Goal: Information Seeking & Learning: Learn about a topic

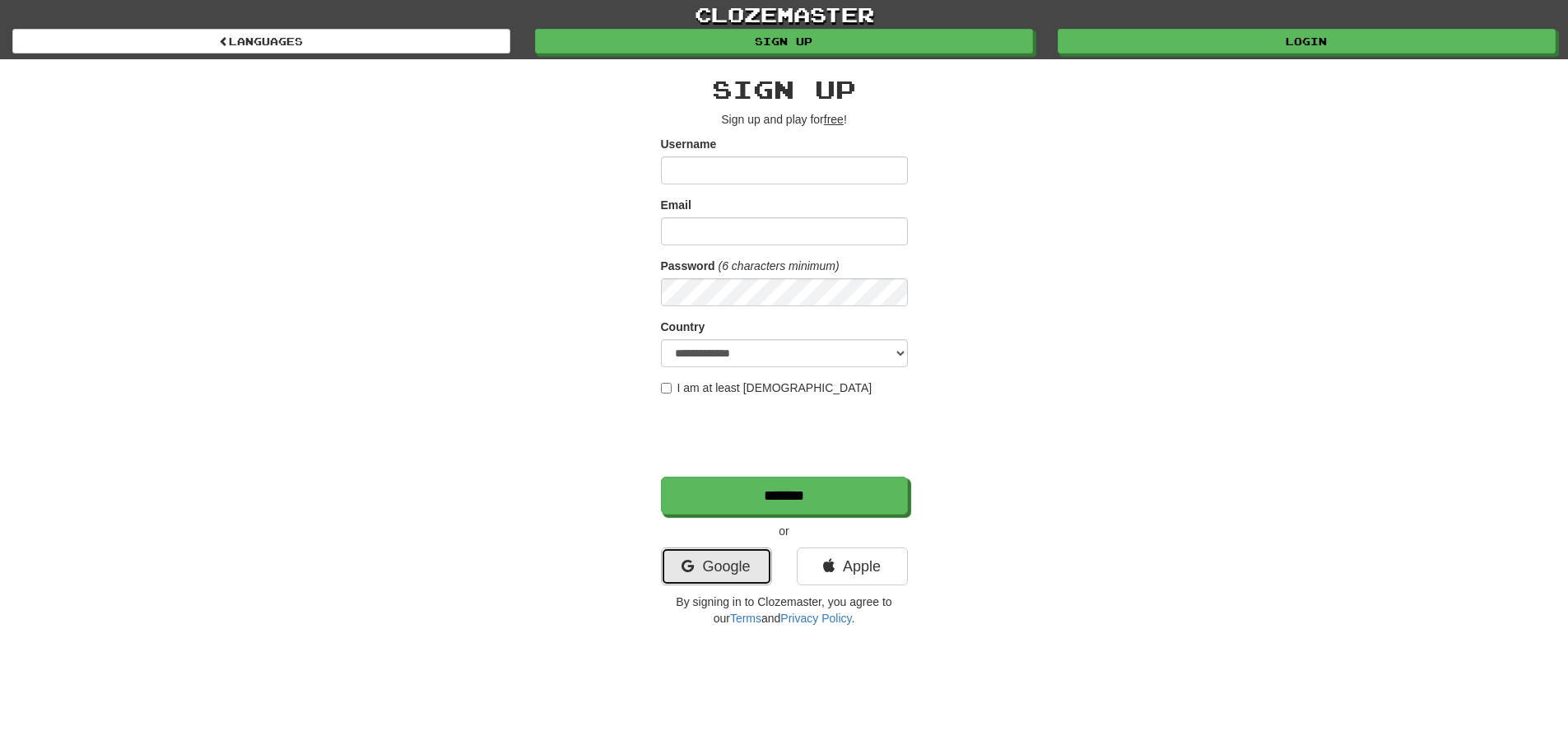
click at [707, 575] on link "Google" at bounding box center [716, 566] width 111 height 38
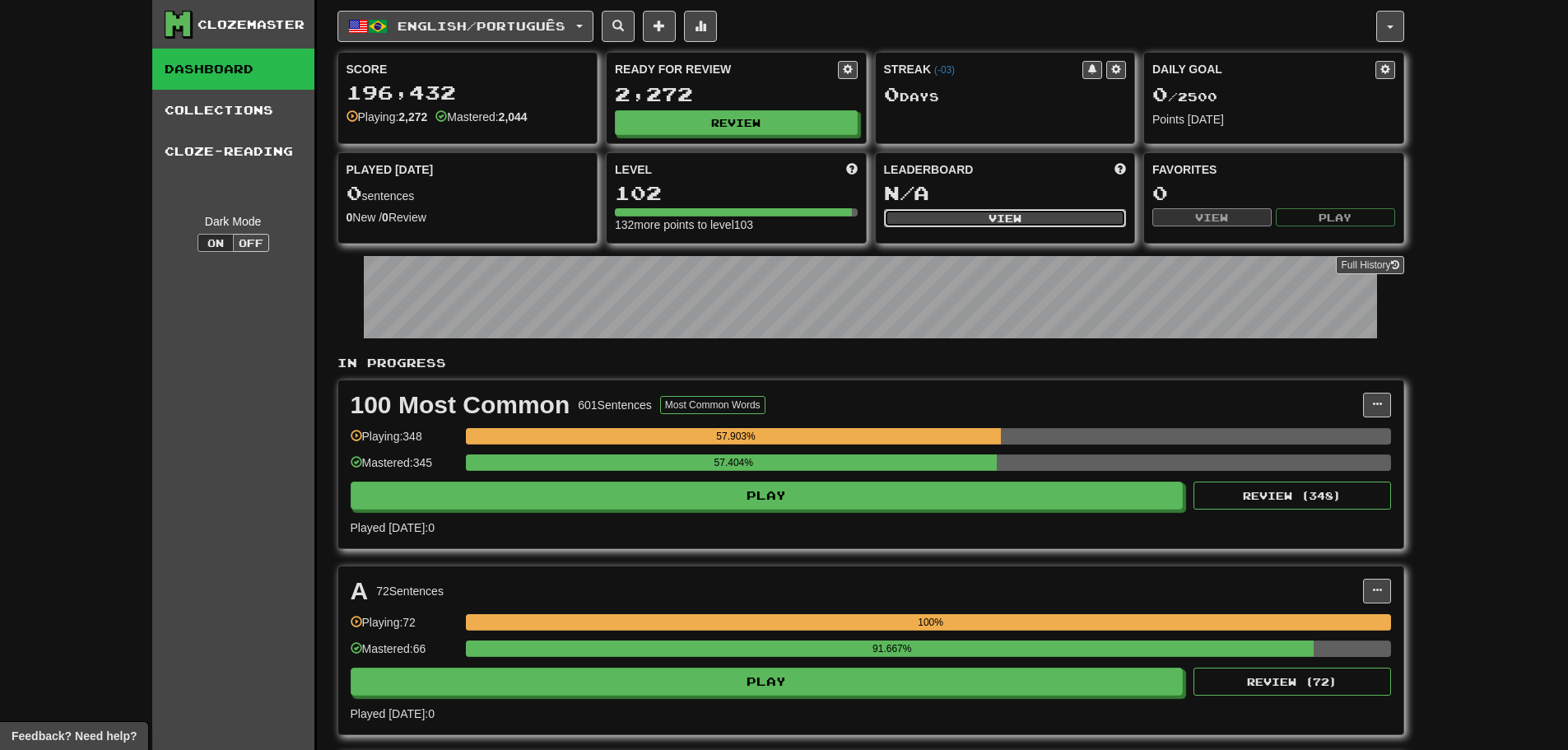
click at [966, 214] on button "View" at bounding box center [1006, 218] width 243 height 18
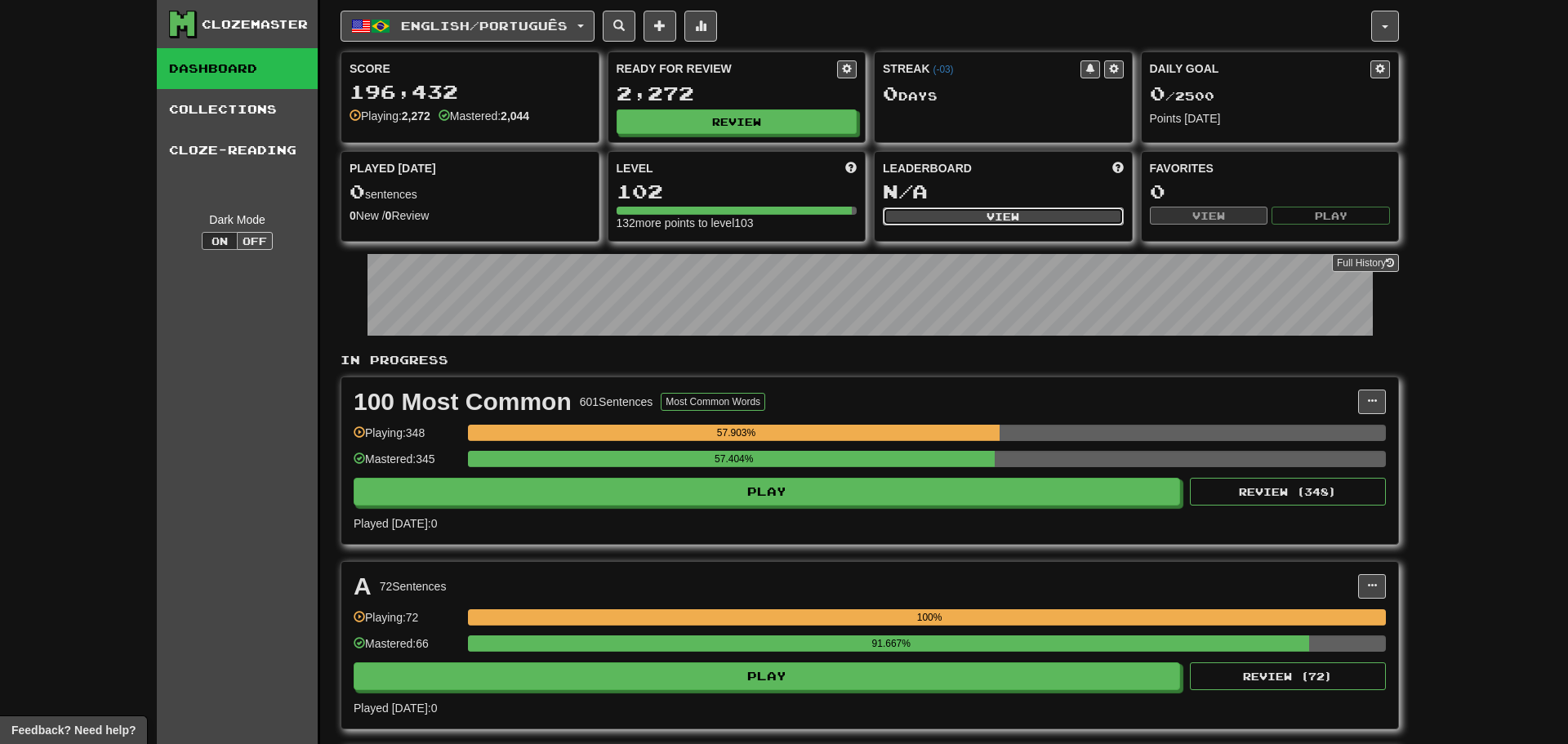
select select "**********"
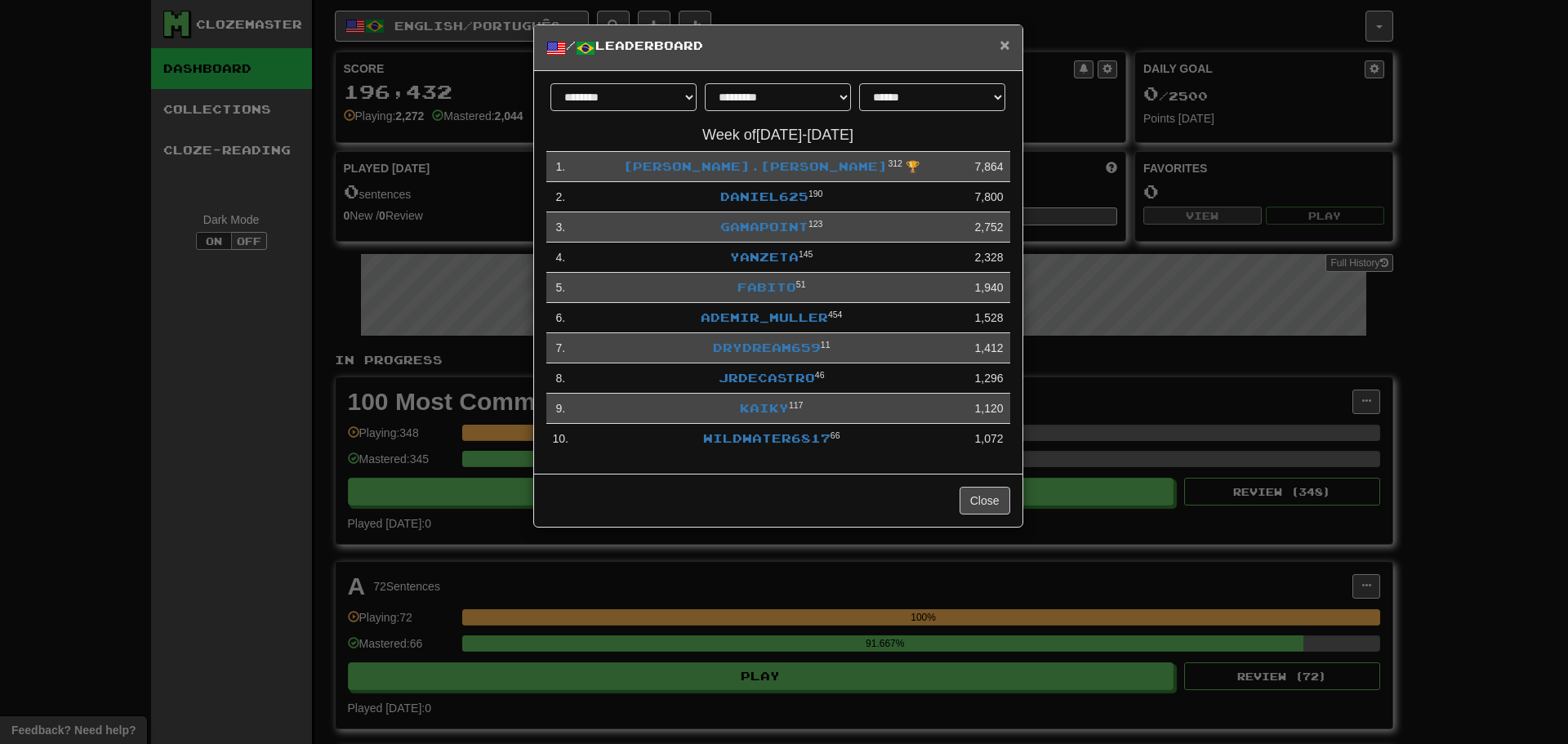
click at [1006, 45] on span "×" at bounding box center [1005, 44] width 10 height 19
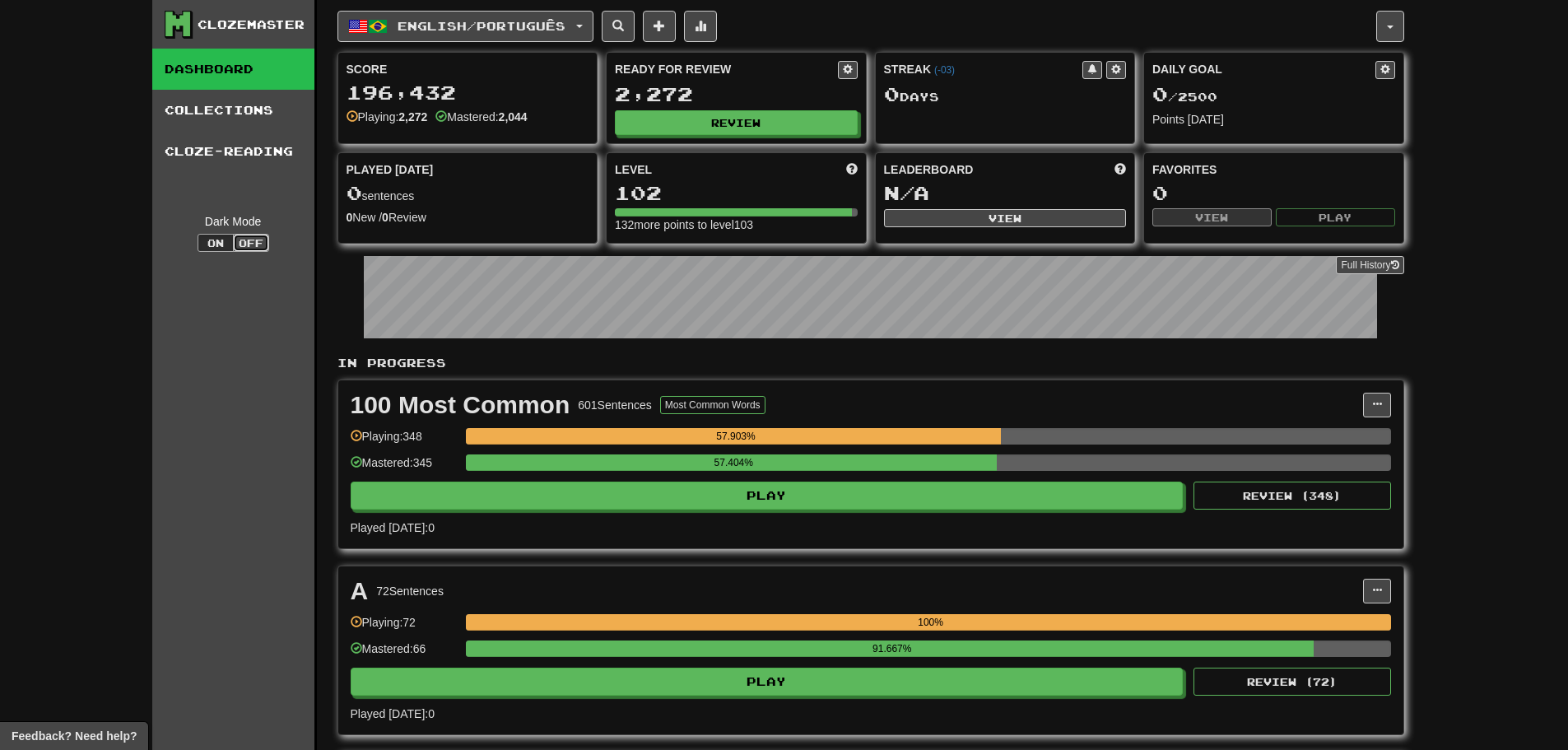
click at [239, 241] on button "Off" at bounding box center [251, 243] width 36 height 18
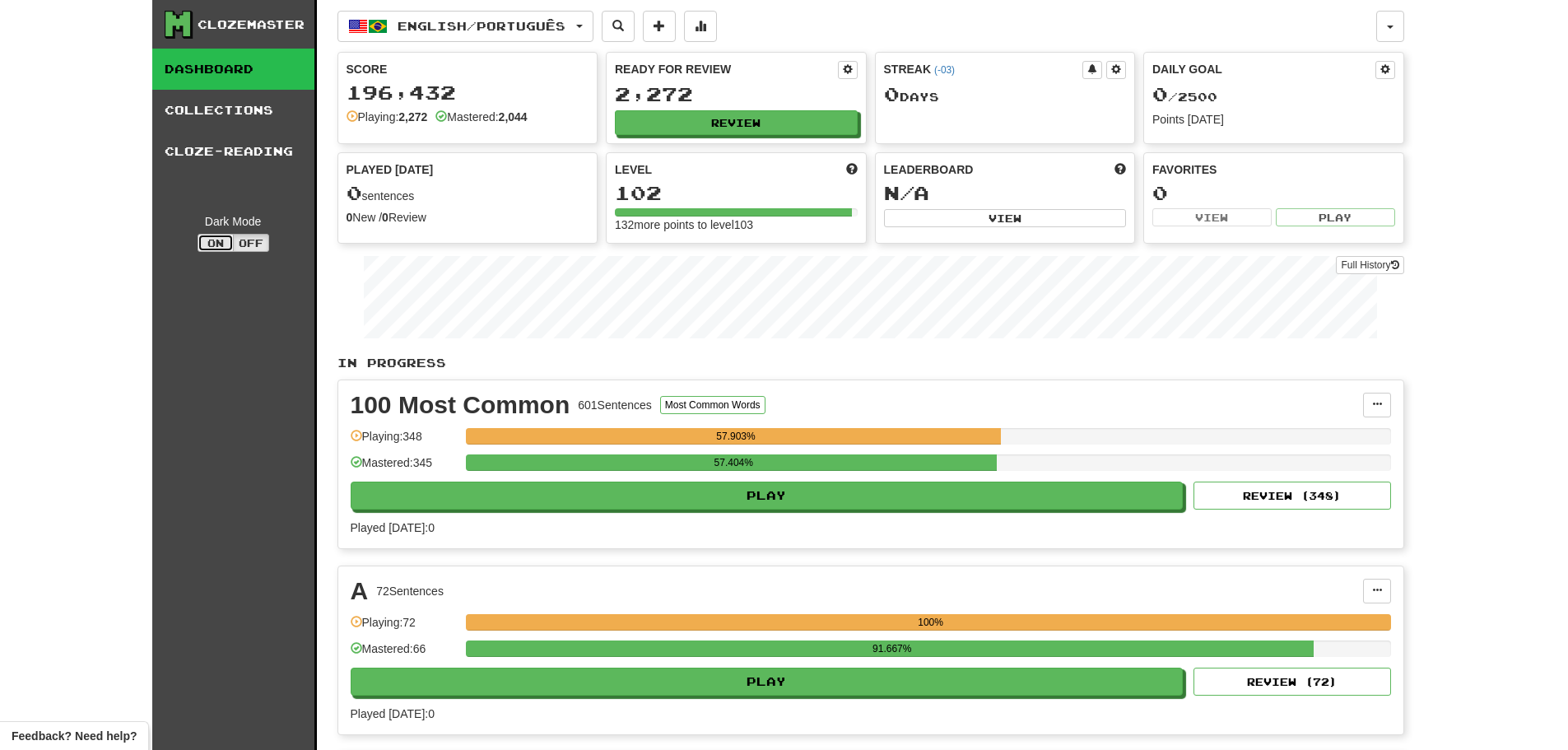
click at [212, 244] on button "On" at bounding box center [216, 243] width 36 height 18
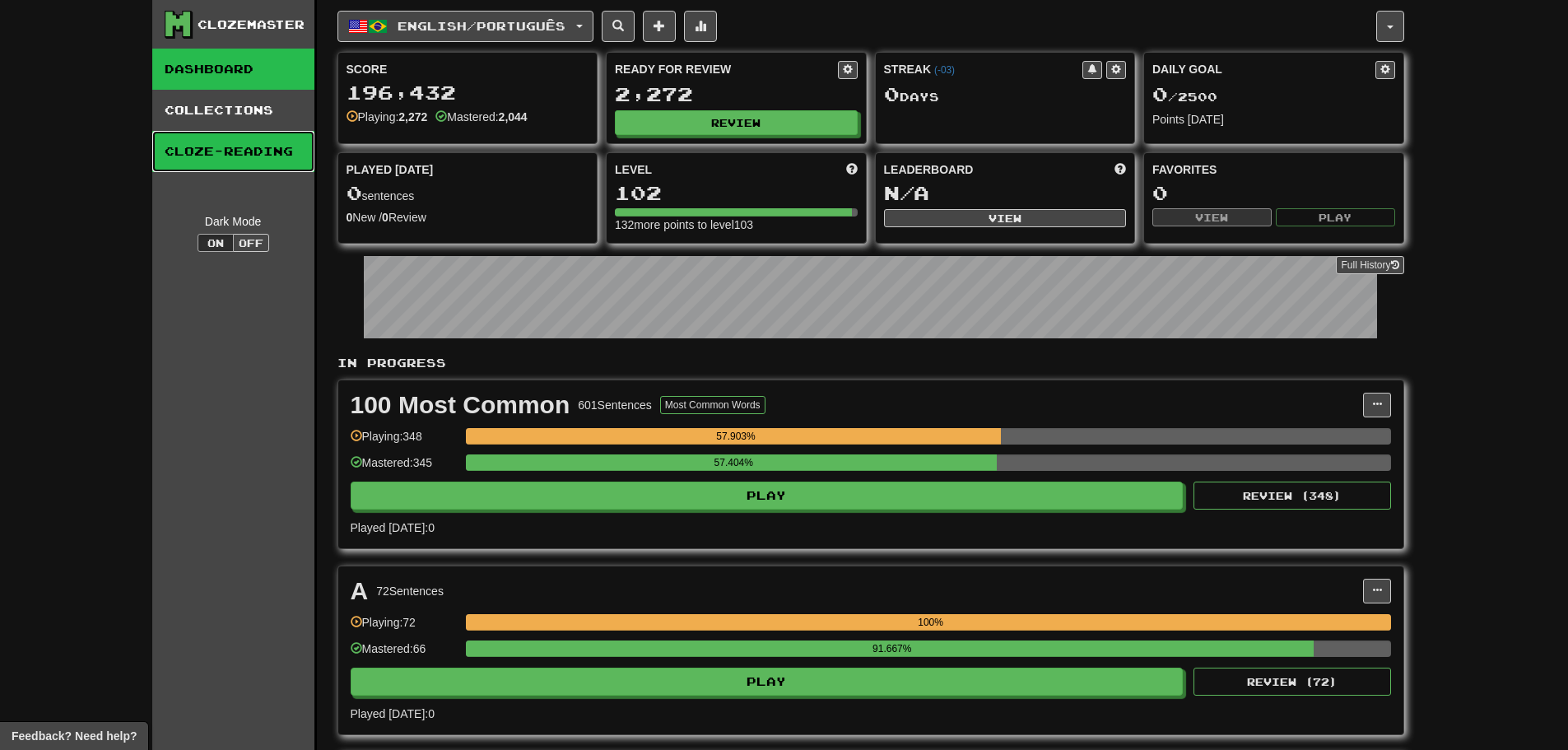
click at [231, 160] on link "Cloze-Reading" at bounding box center [233, 151] width 162 height 41
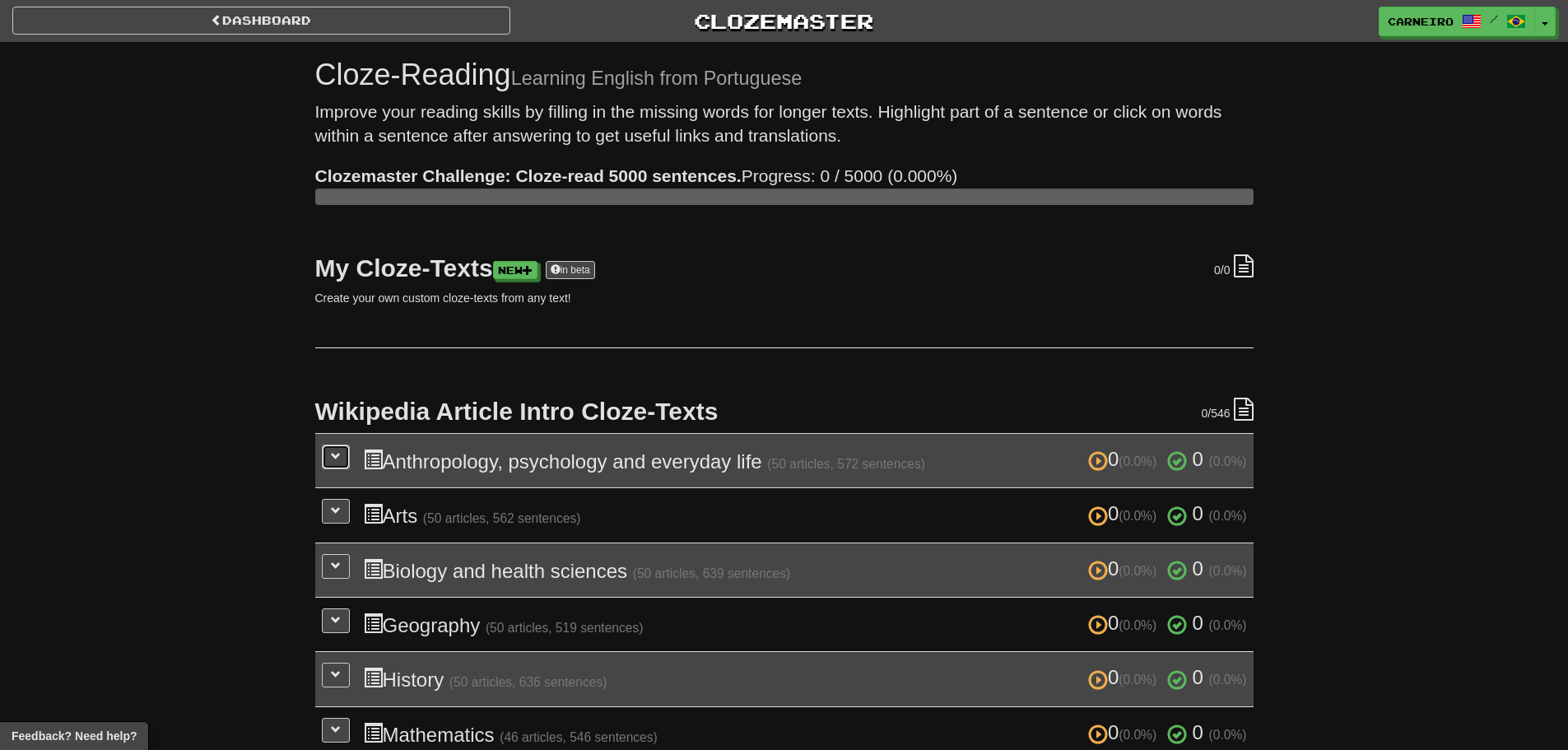
click at [342, 446] on button at bounding box center [336, 457] width 28 height 25
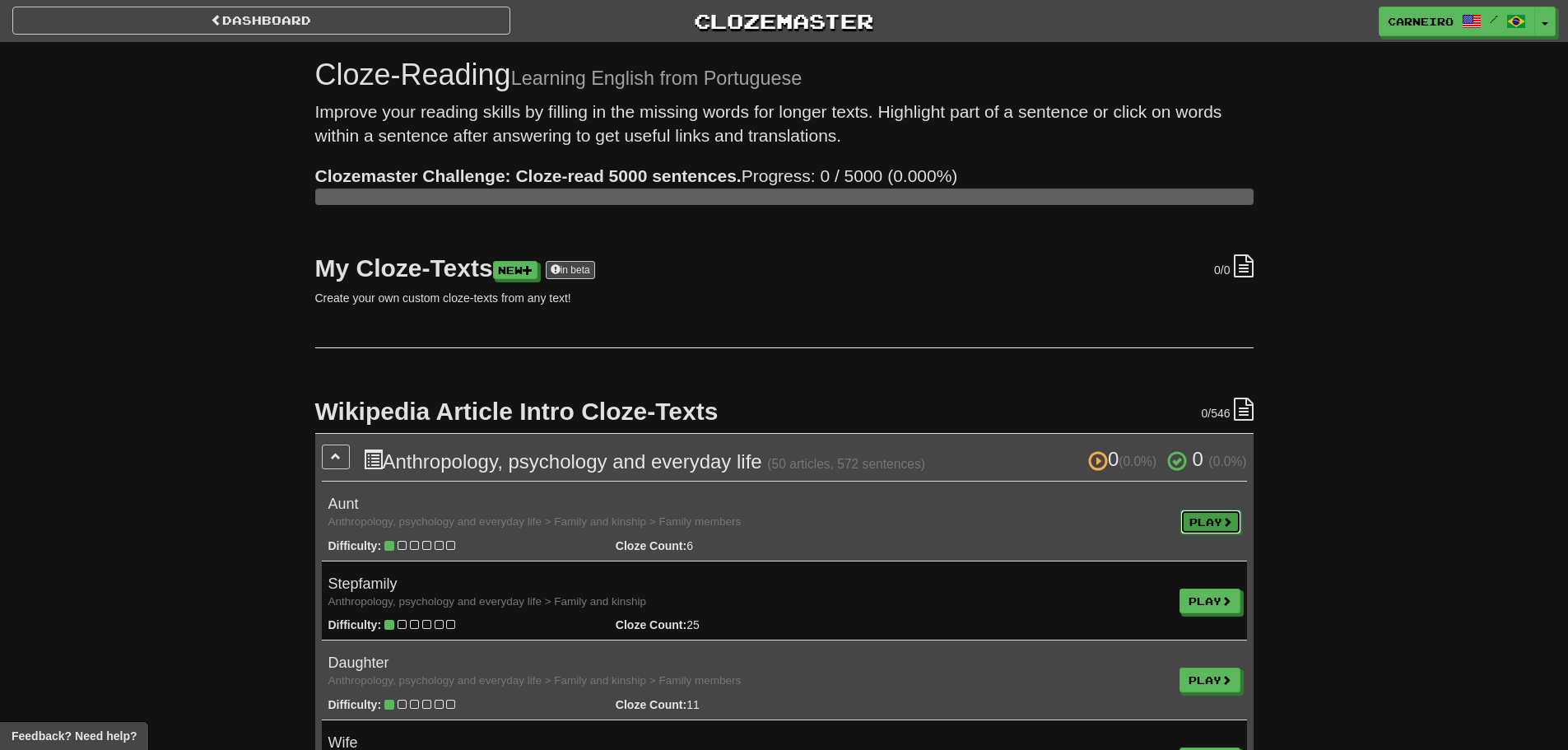
click at [1205, 525] on link "Play" at bounding box center [1211, 521] width 61 height 25
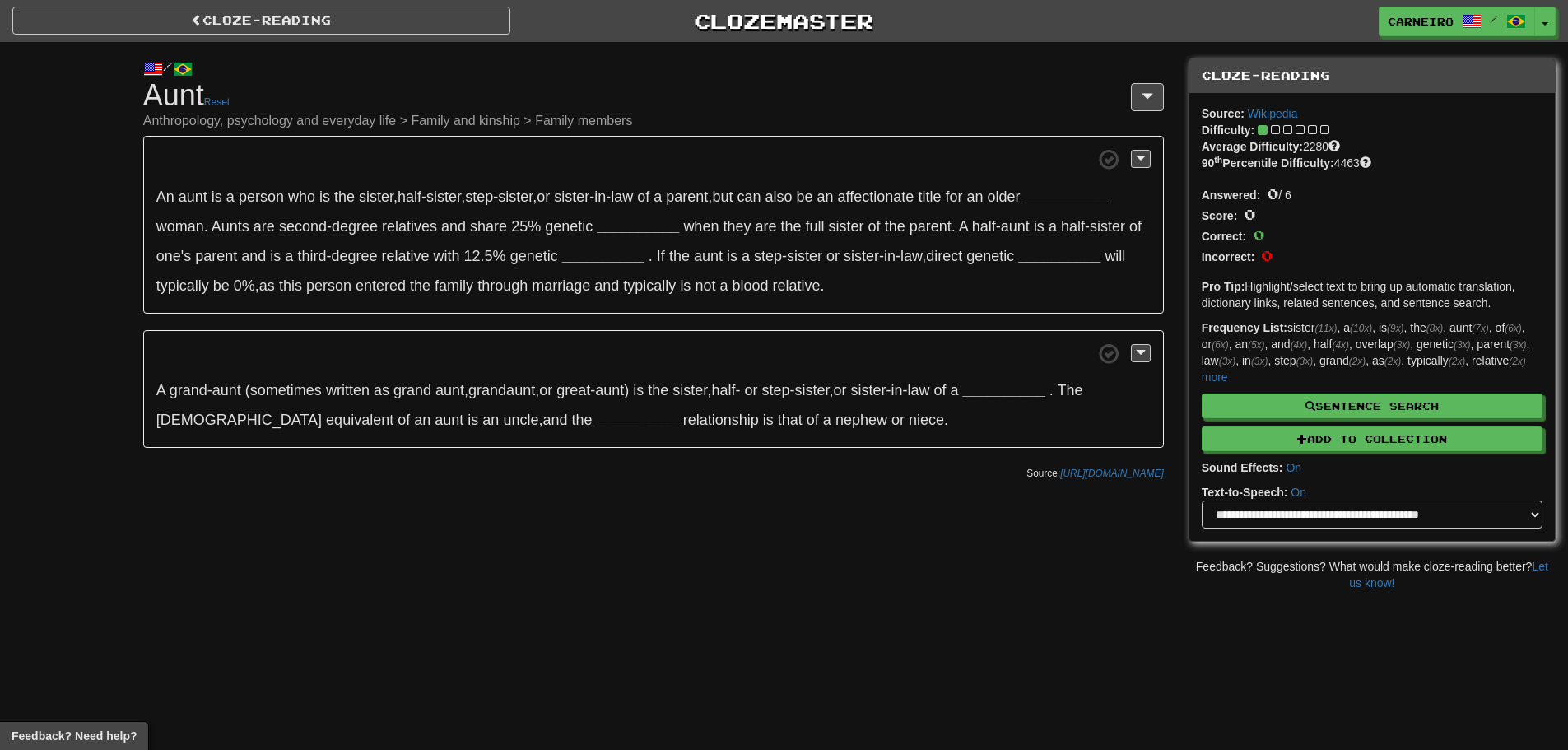
scroll to position [83, 0]
